Goal: Check status: Check status

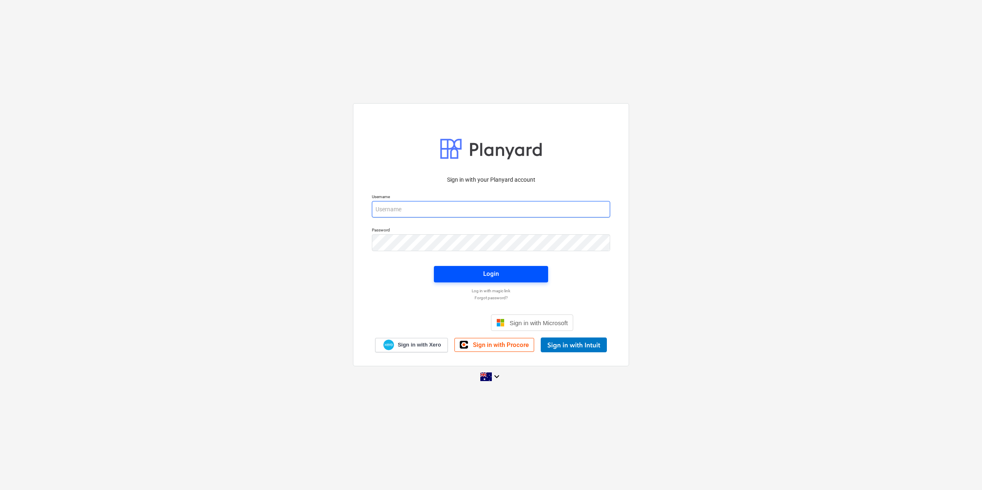
type input "[EMAIL_ADDRESS][DOMAIN_NAME]"
click at [474, 274] on span "Login" at bounding box center [491, 273] width 94 height 11
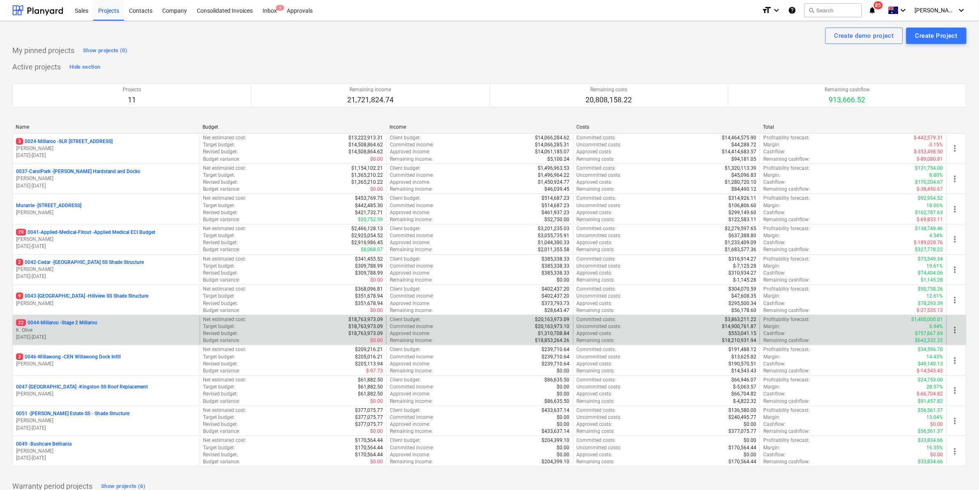
click at [68, 323] on p "22 0044-Millaroo - Stage 2 Millaroo" at bounding box center [56, 322] width 81 height 7
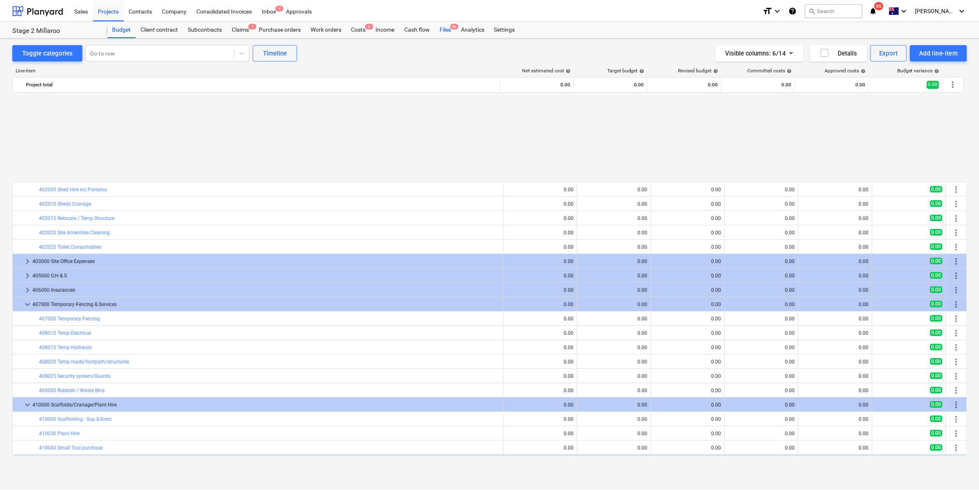
scroll to position [384, 0]
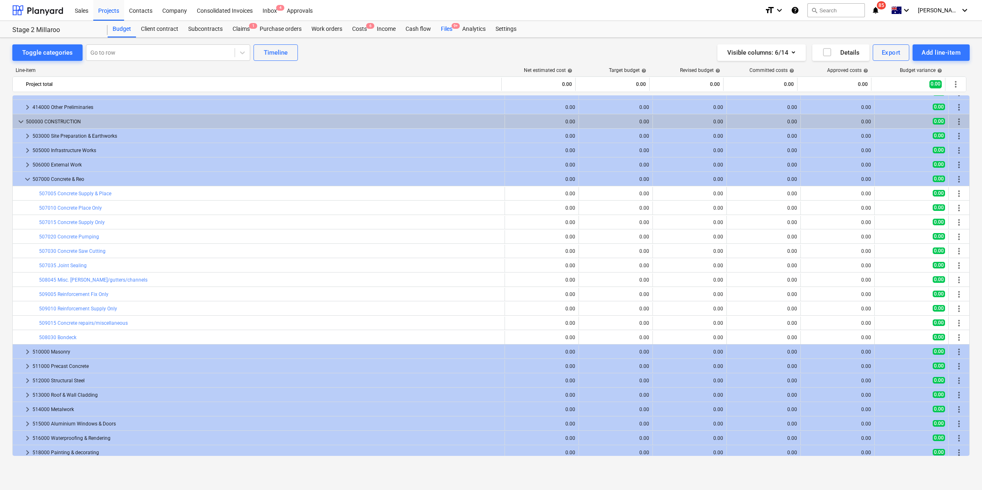
click at [449, 29] on div "Files 9+" at bounding box center [446, 29] width 21 height 16
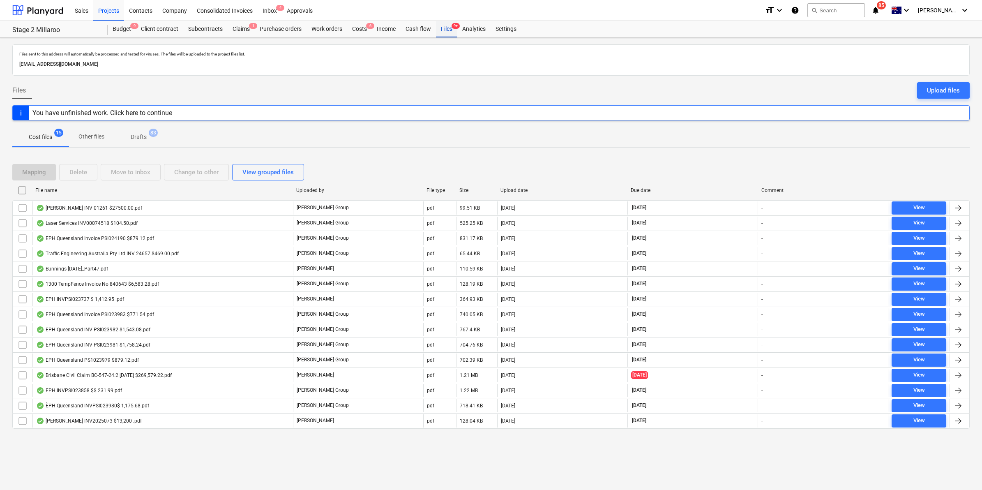
click at [444, 27] on div "Files 9+" at bounding box center [446, 29] width 21 height 16
click at [357, 34] on div "Costs 6" at bounding box center [359, 29] width 25 height 16
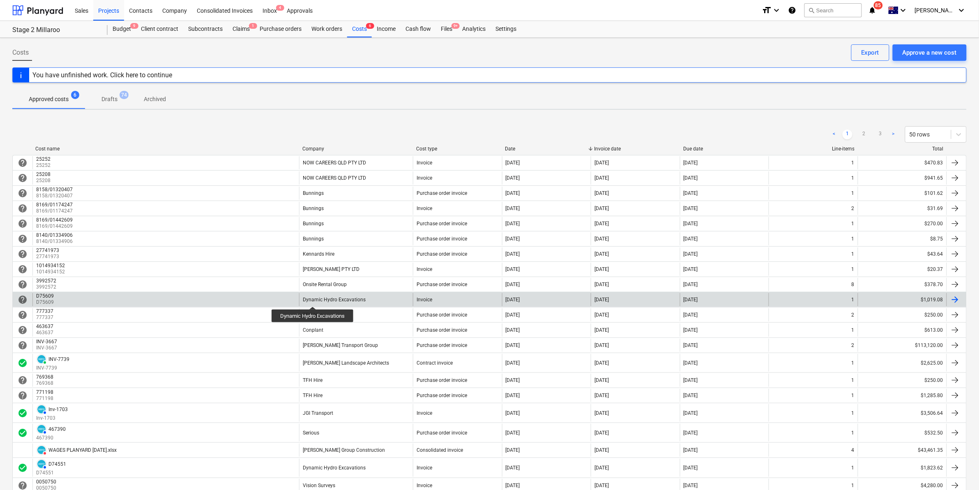
click at [313, 299] on div "Dynamic Hydro Excavations" at bounding box center [334, 300] width 63 height 6
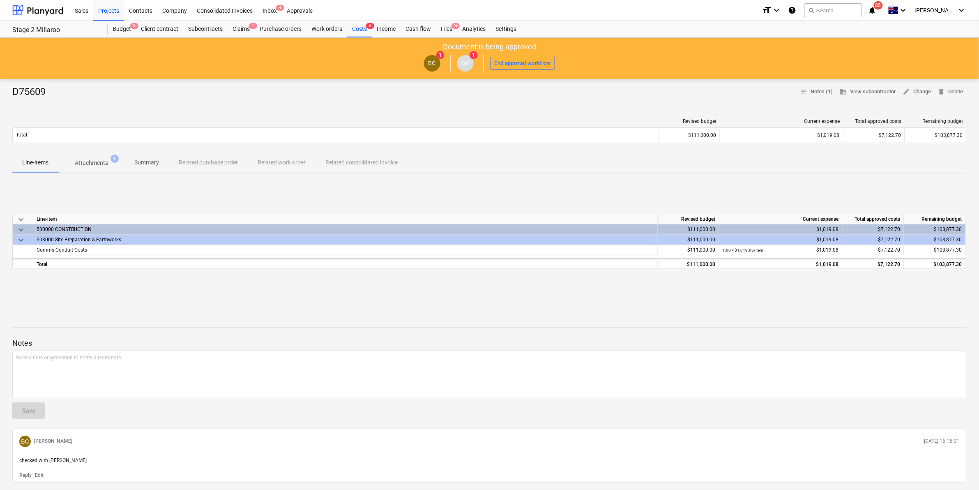
click at [88, 157] on span "Attachments 1" at bounding box center [91, 162] width 66 height 15
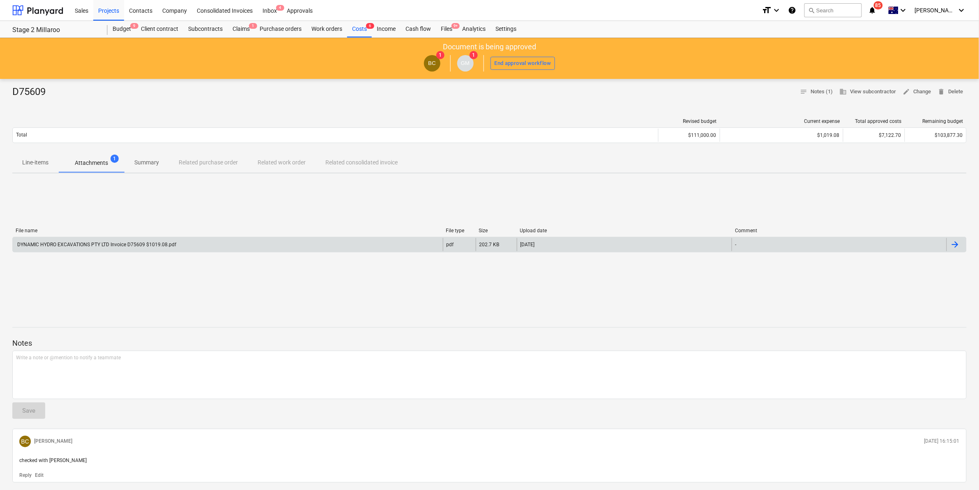
click at [630, 238] on div "[DATE]" at bounding box center [624, 244] width 215 height 13
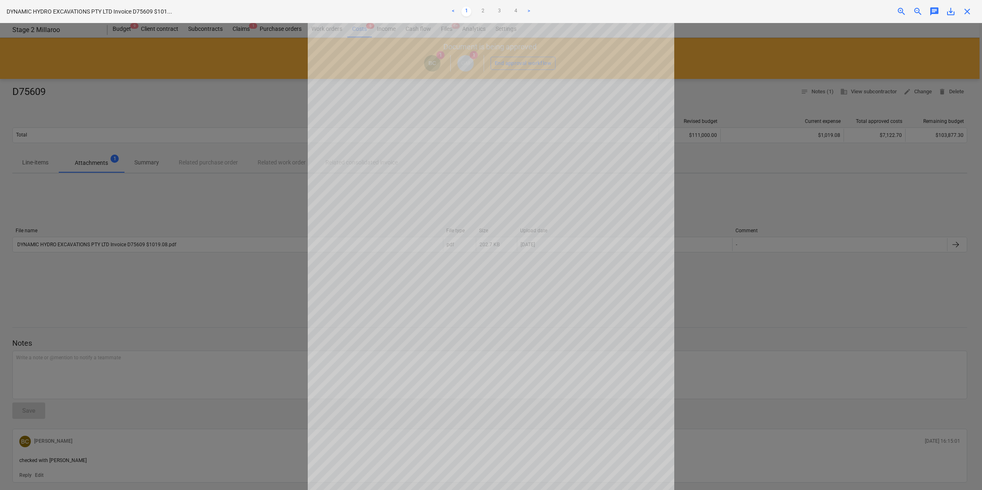
click at [969, 9] on span "close" at bounding box center [967, 12] width 10 height 10
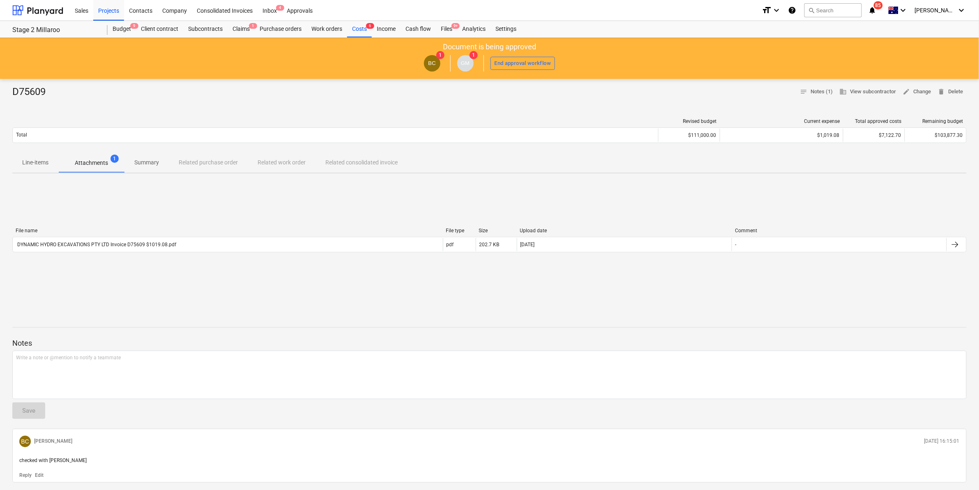
click at [98, 165] on p "Attachments" at bounding box center [91, 163] width 33 height 9
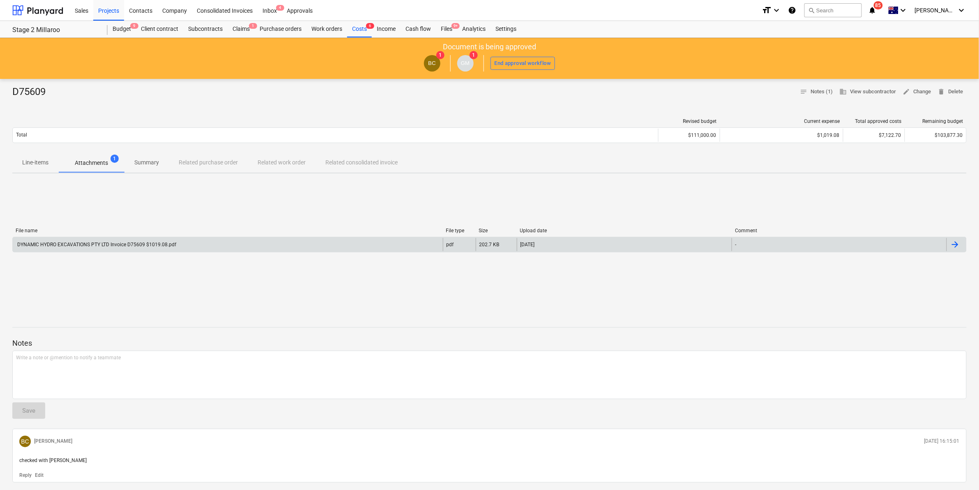
click at [526, 239] on div "[DATE]" at bounding box center [624, 244] width 215 height 13
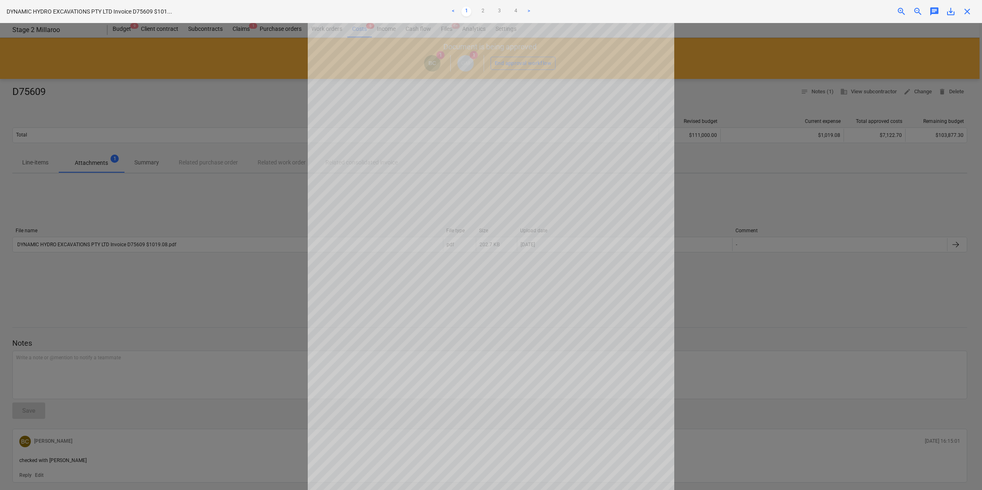
click at [963, 8] on span "close" at bounding box center [967, 12] width 10 height 10
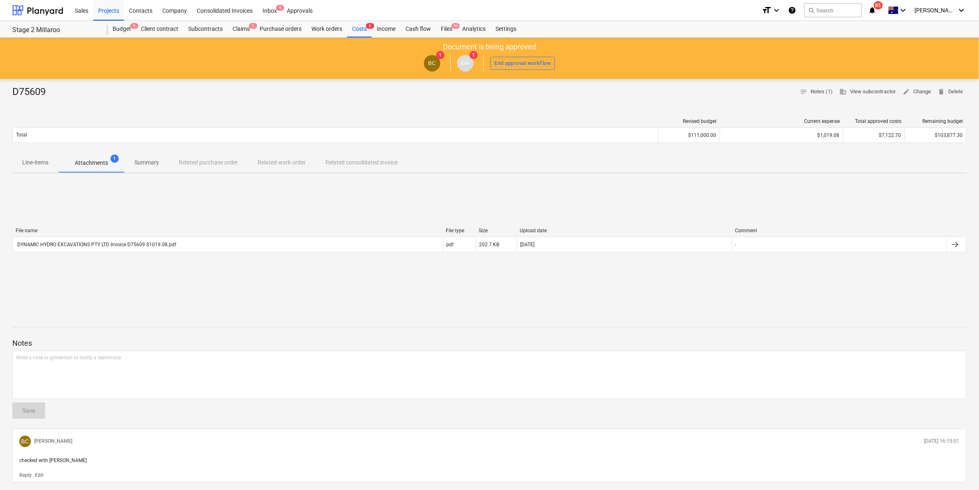
click at [531, 46] on p "Document is being approved" at bounding box center [489, 47] width 93 height 10
click at [444, 28] on div "Files 9+" at bounding box center [446, 29] width 21 height 16
